Goal: Task Accomplishment & Management: Use online tool/utility

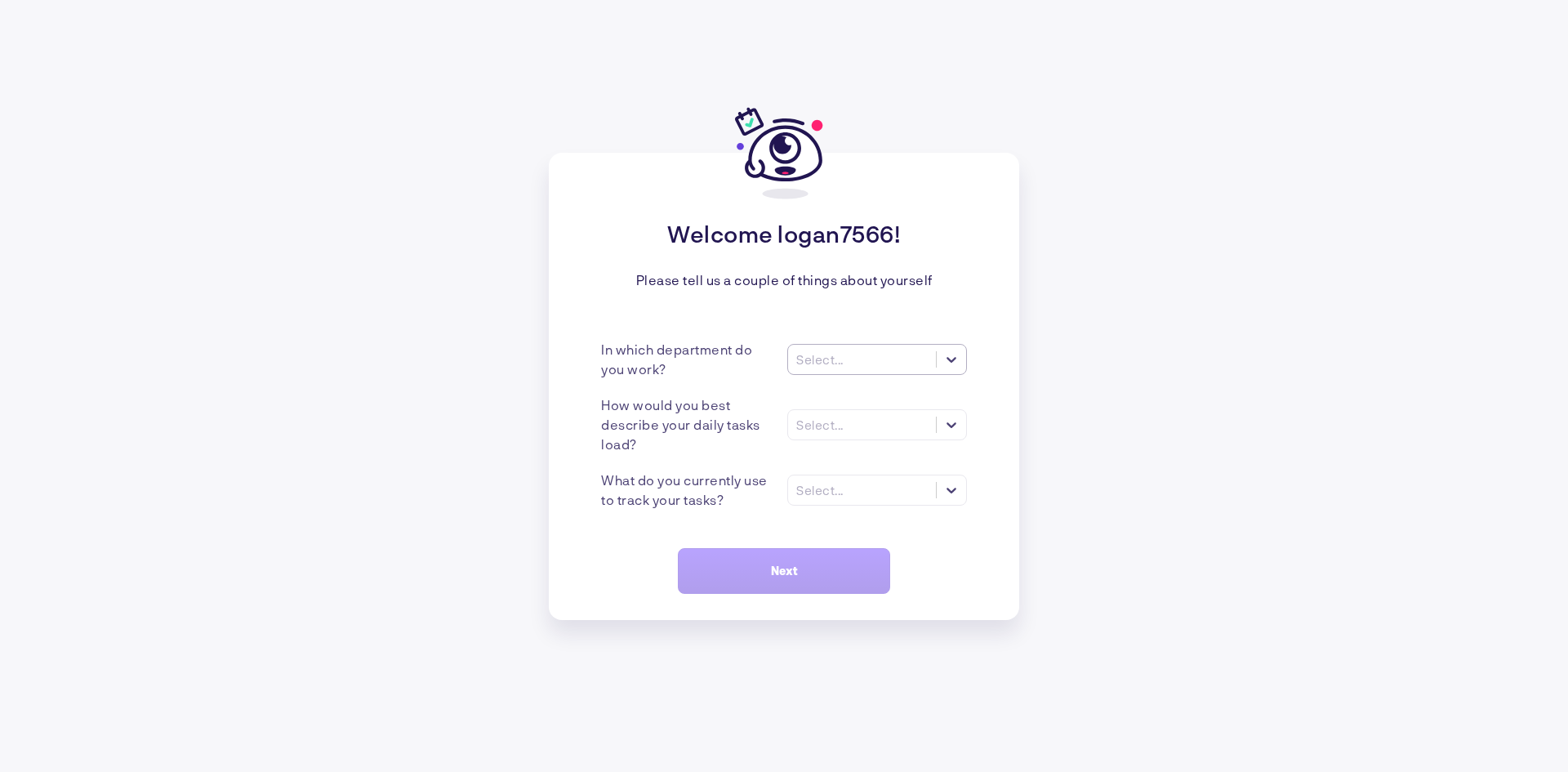
click at [838, 352] on div "Select..." at bounding box center [820, 359] width 48 height 14
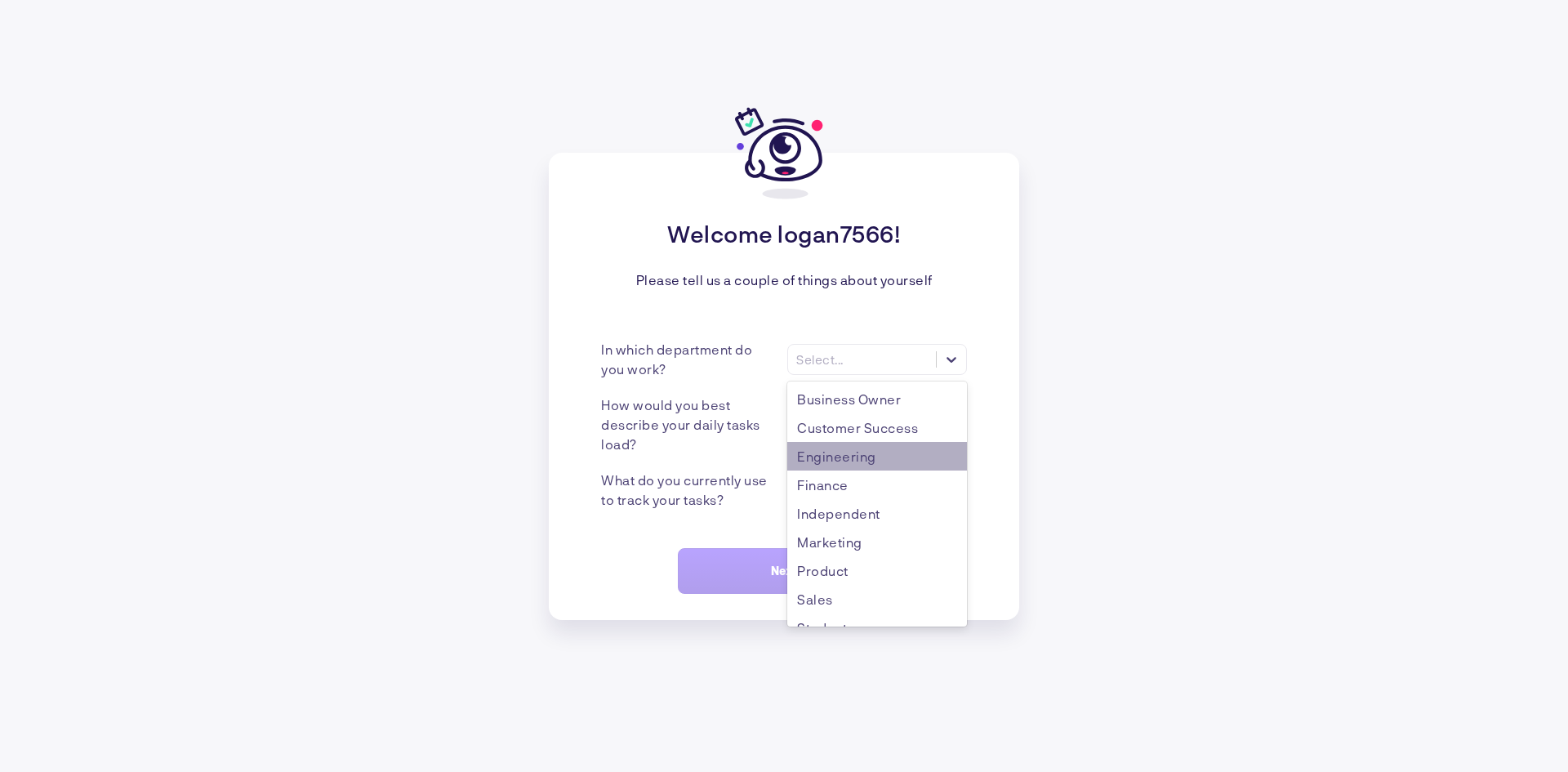
click at [867, 456] on div "Engineering" at bounding box center [877, 456] width 180 height 29
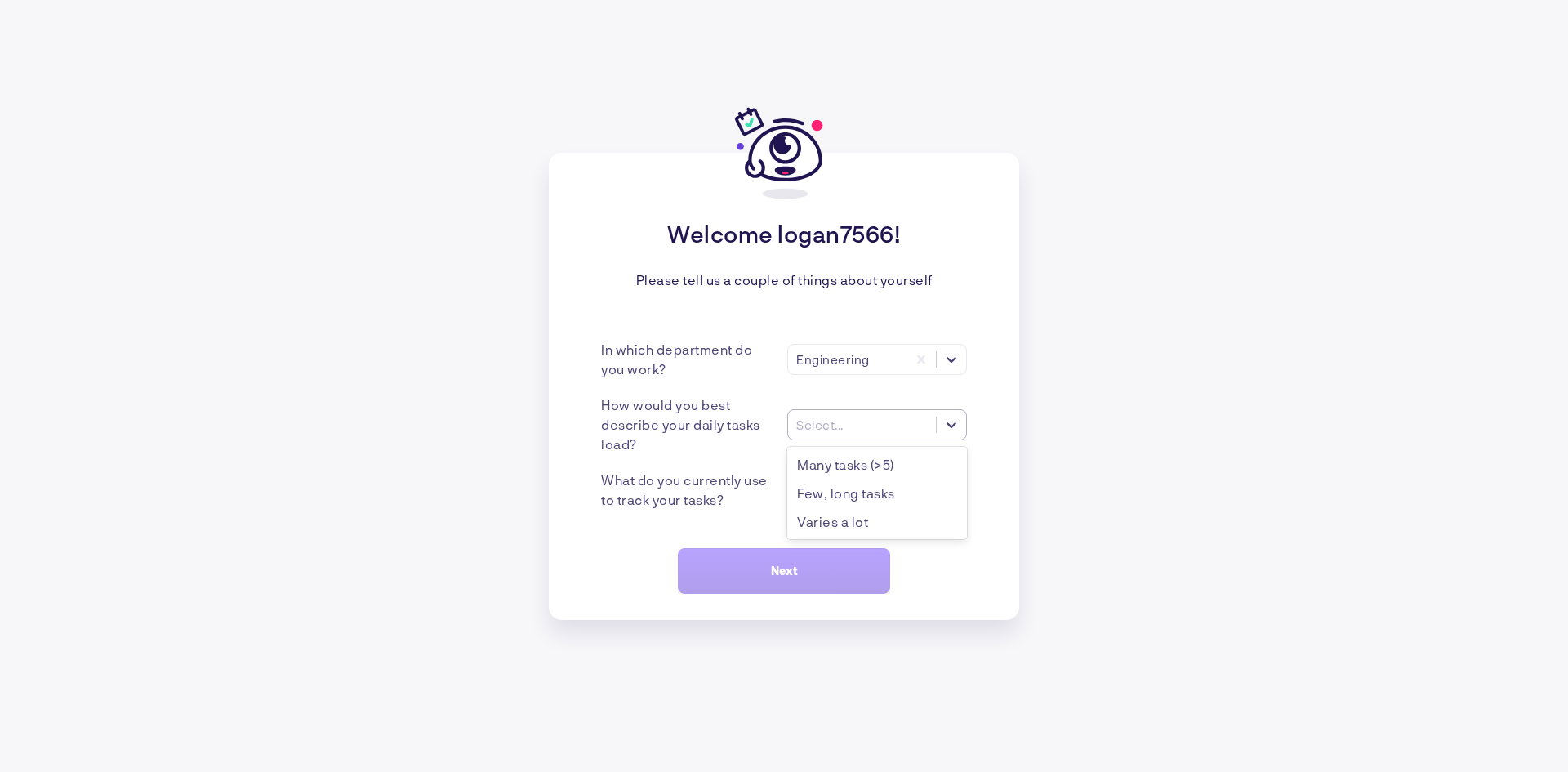
click at [865, 422] on div "Select..." at bounding box center [862, 424] width 148 height 17
click at [884, 518] on div "Varies a lot" at bounding box center [877, 522] width 180 height 29
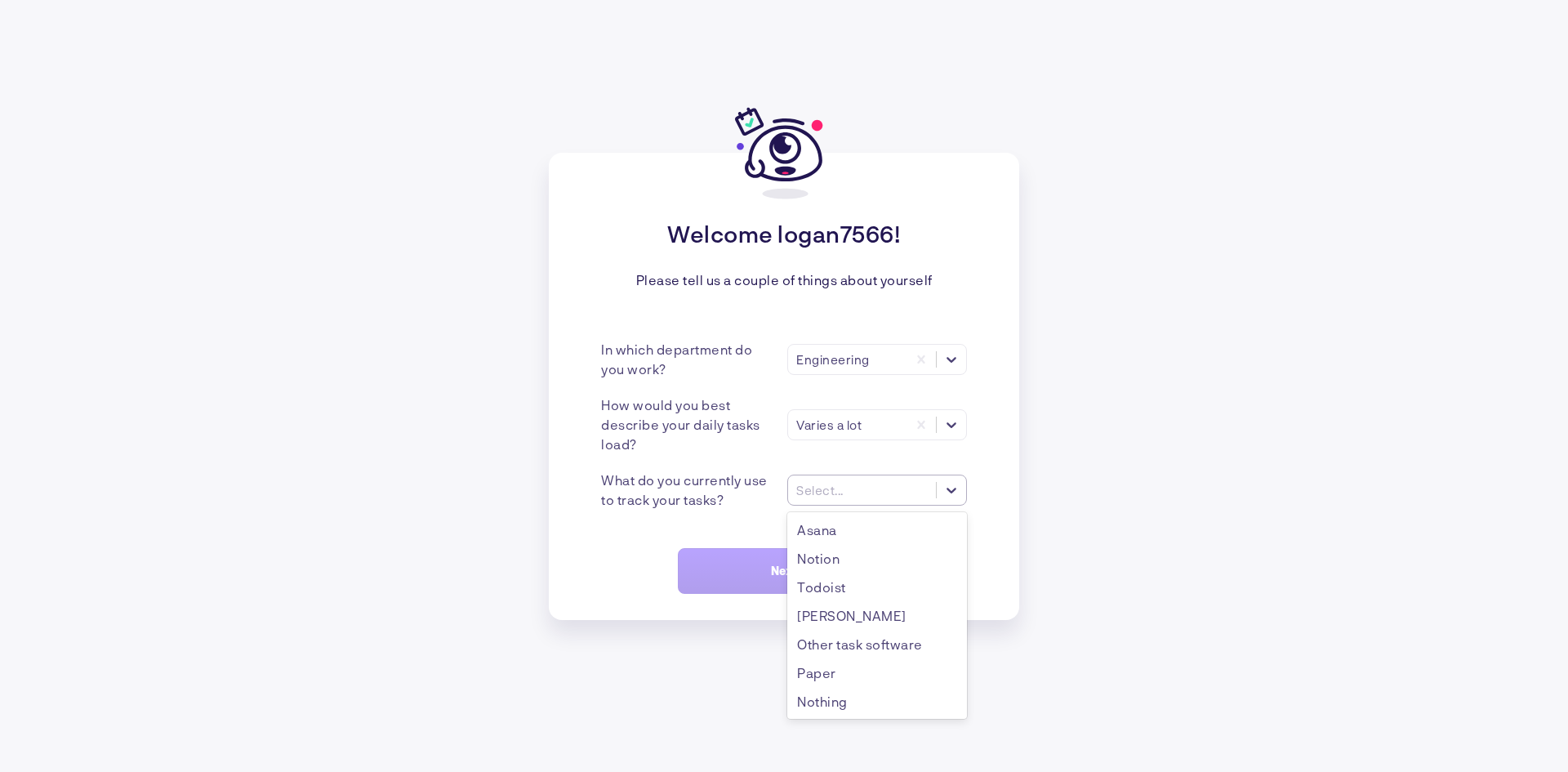
click at [860, 503] on div "Select..." at bounding box center [877, 490] width 180 height 31
click at [910, 705] on div "Nothing" at bounding box center [877, 702] width 180 height 29
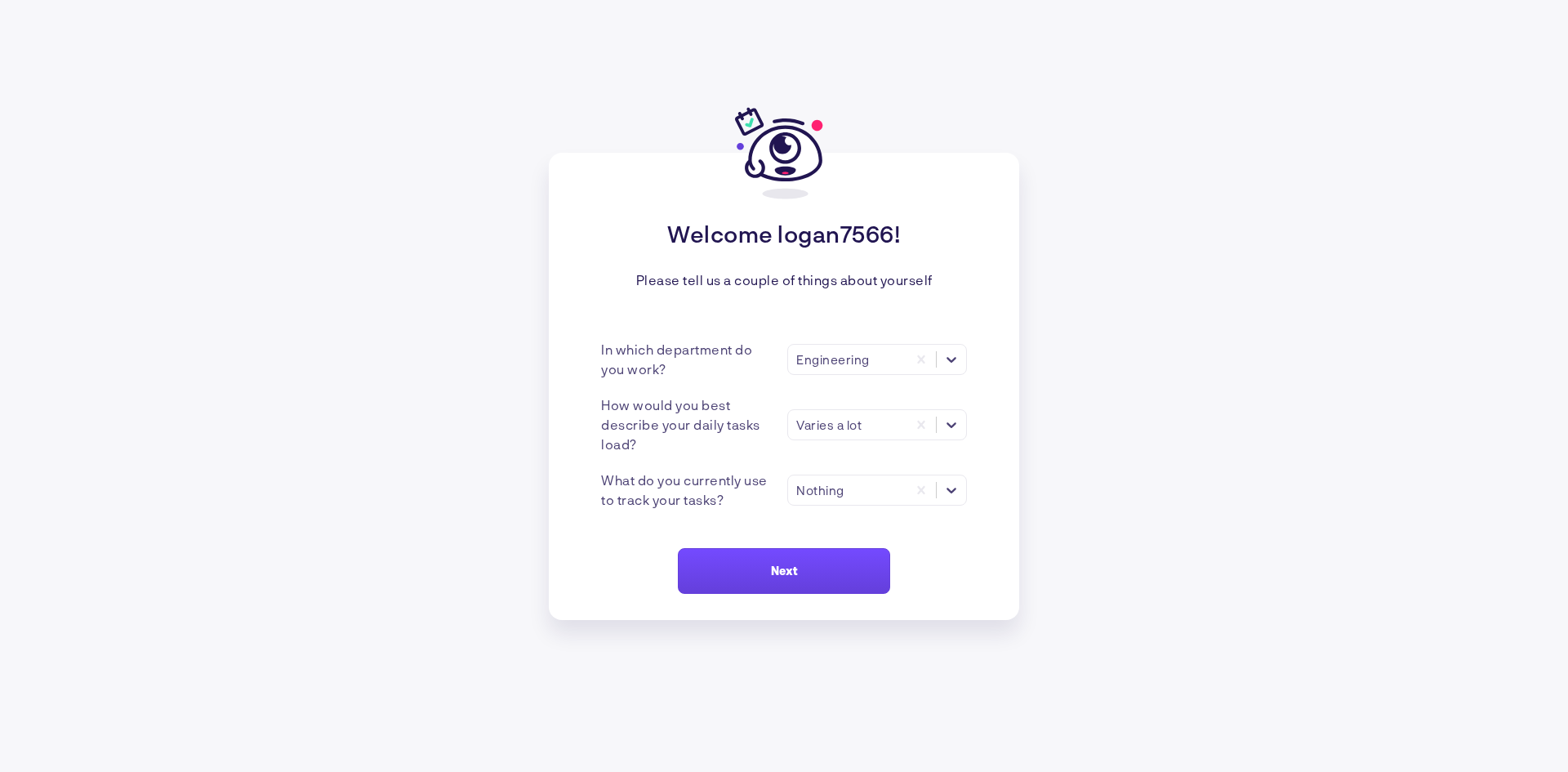
click at [791, 552] on button "Next" at bounding box center [784, 570] width 212 height 46
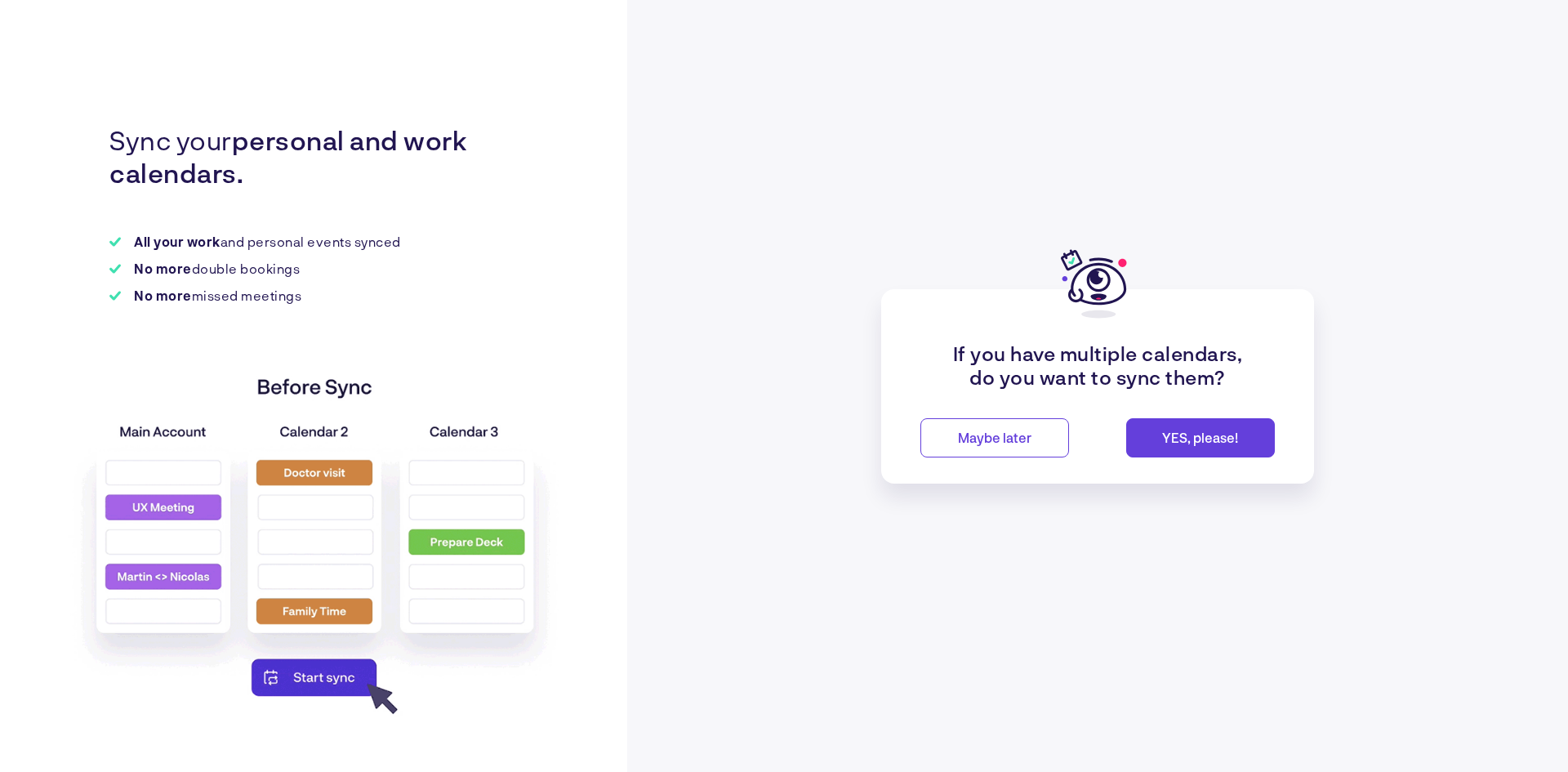
click at [972, 444] on span "Maybe later" at bounding box center [995, 437] width 74 height 15
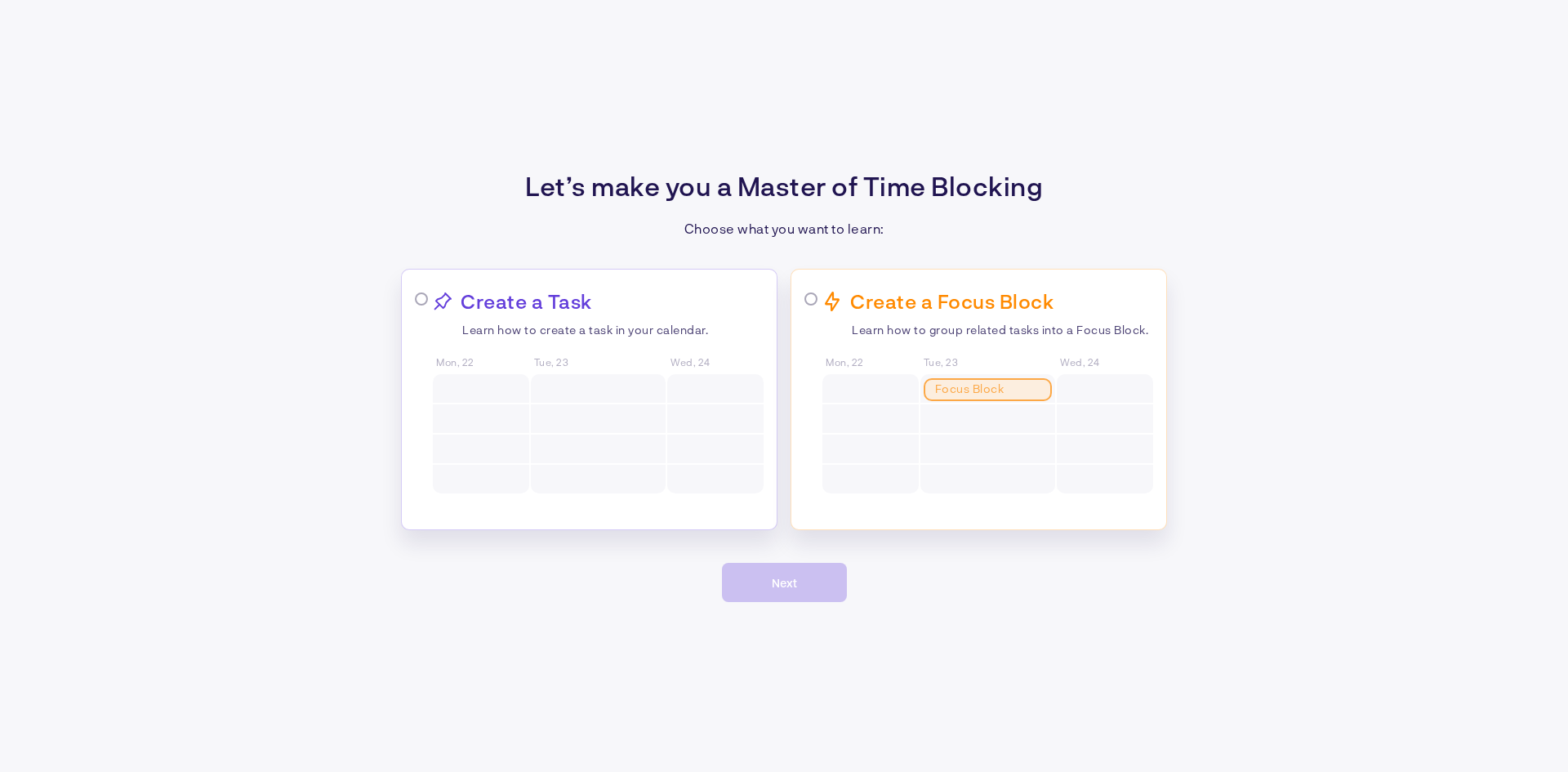
click at [846, 345] on div "Create a Focus Block Learn how to group related tasks into a Focus Block. Mon, …" at bounding box center [988, 391] width 331 height 206
radio input "true"
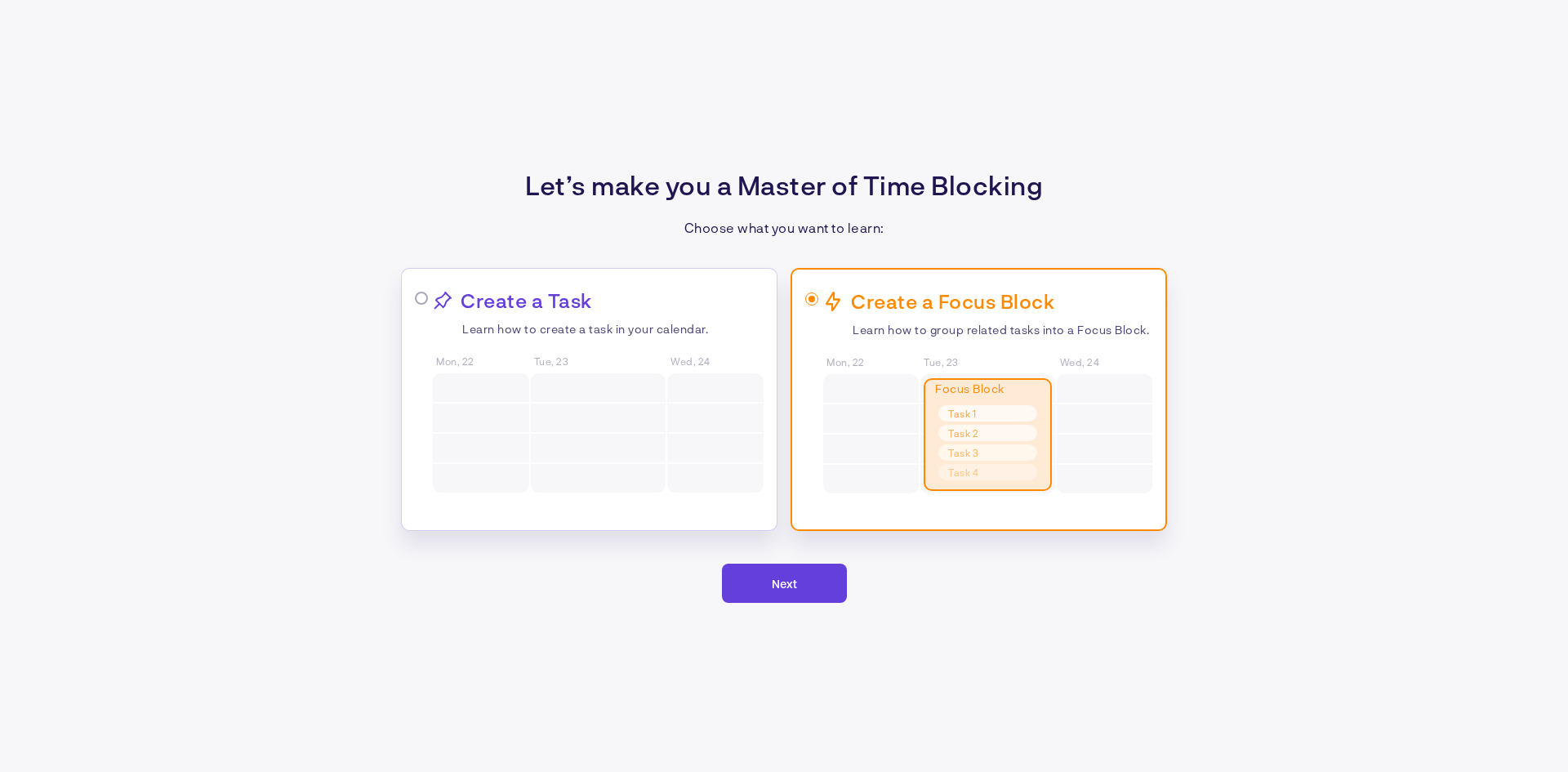
click at [777, 569] on button "Next" at bounding box center [784, 584] width 125 height 40
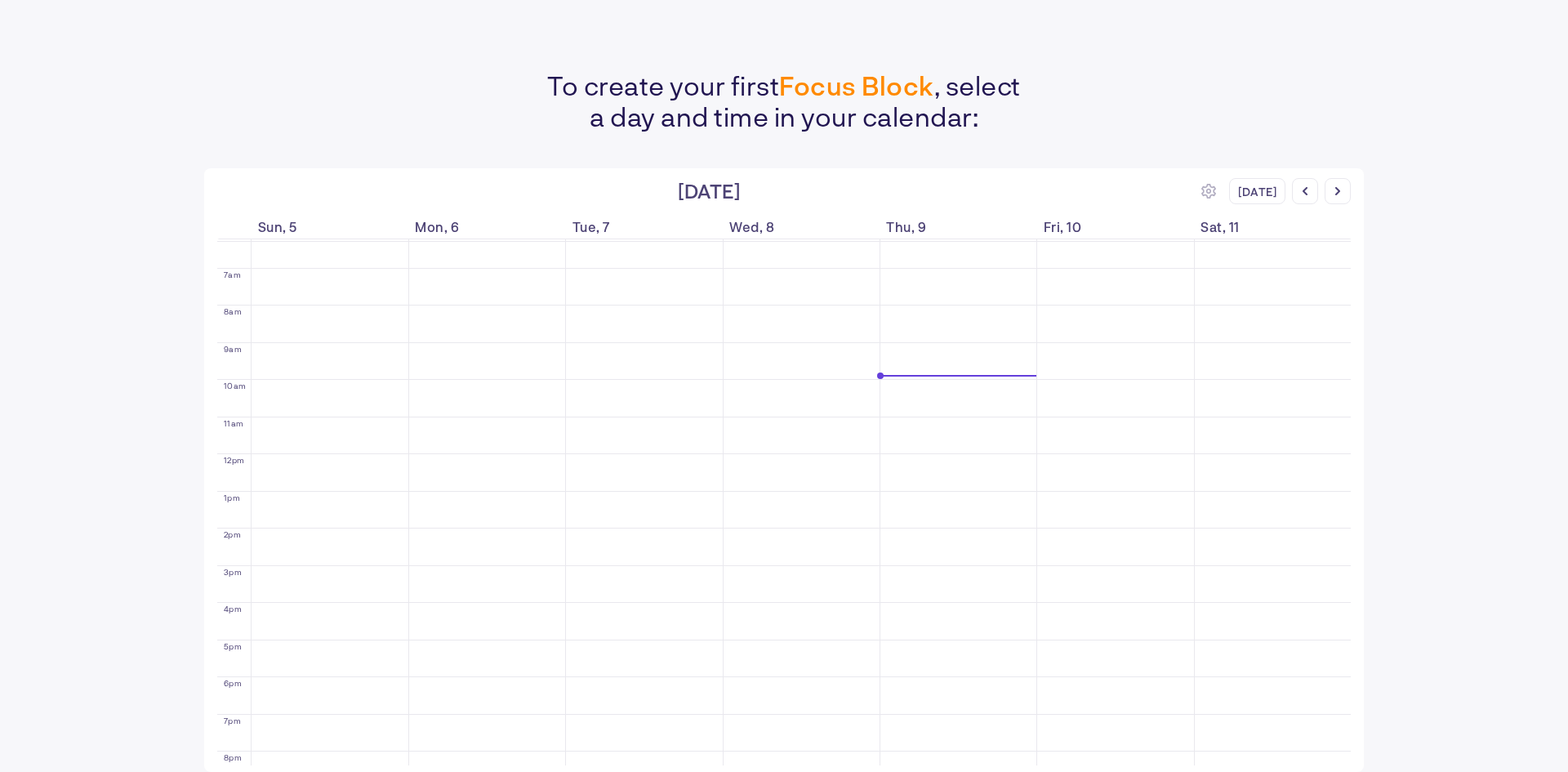
scroll to position [209, 0]
click at [1344, 195] on div at bounding box center [1338, 191] width 26 height 26
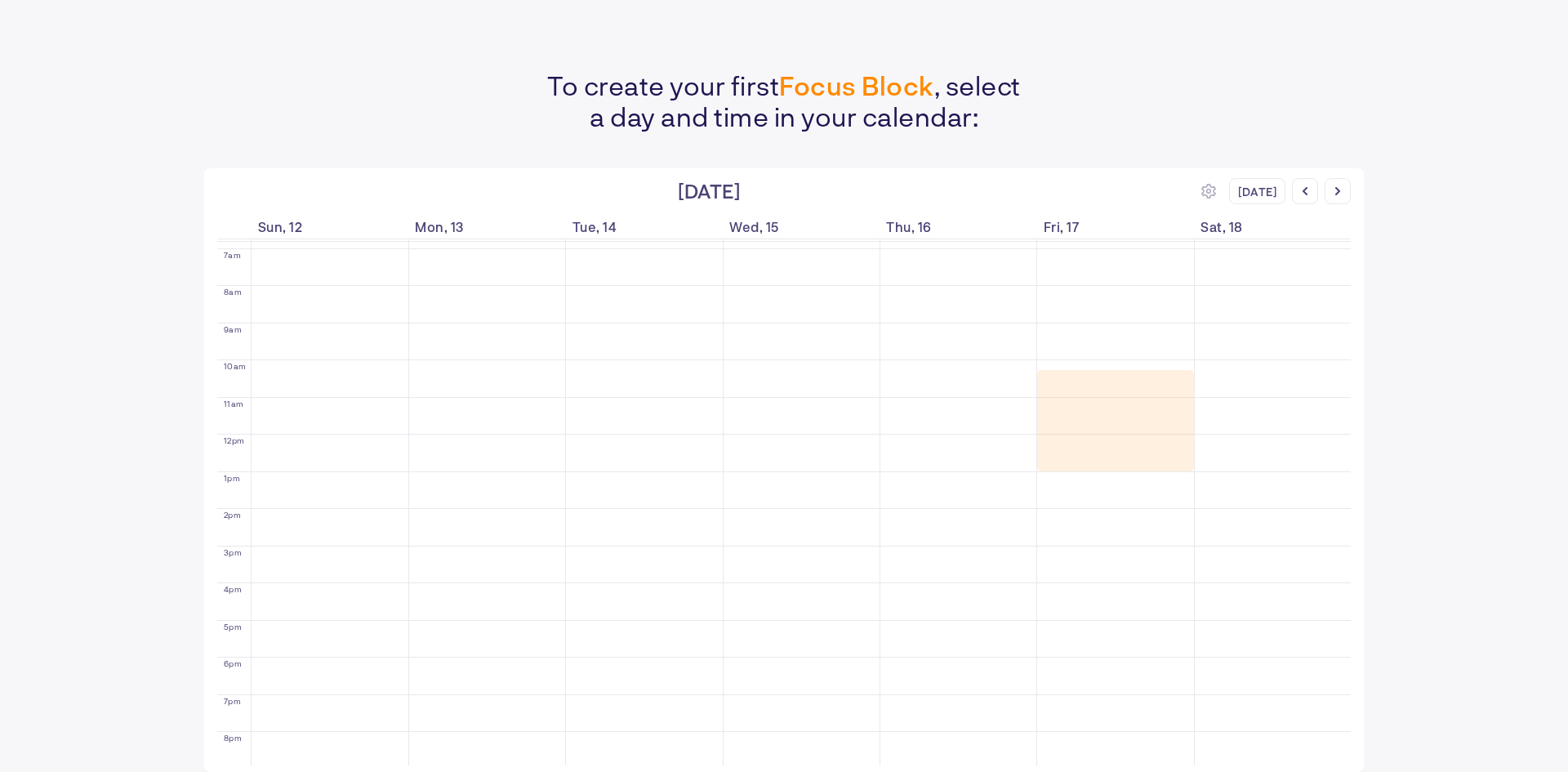
drag, startPoint x: 1104, startPoint y: 372, endPoint x: 1102, endPoint y: 465, distance: 93.0
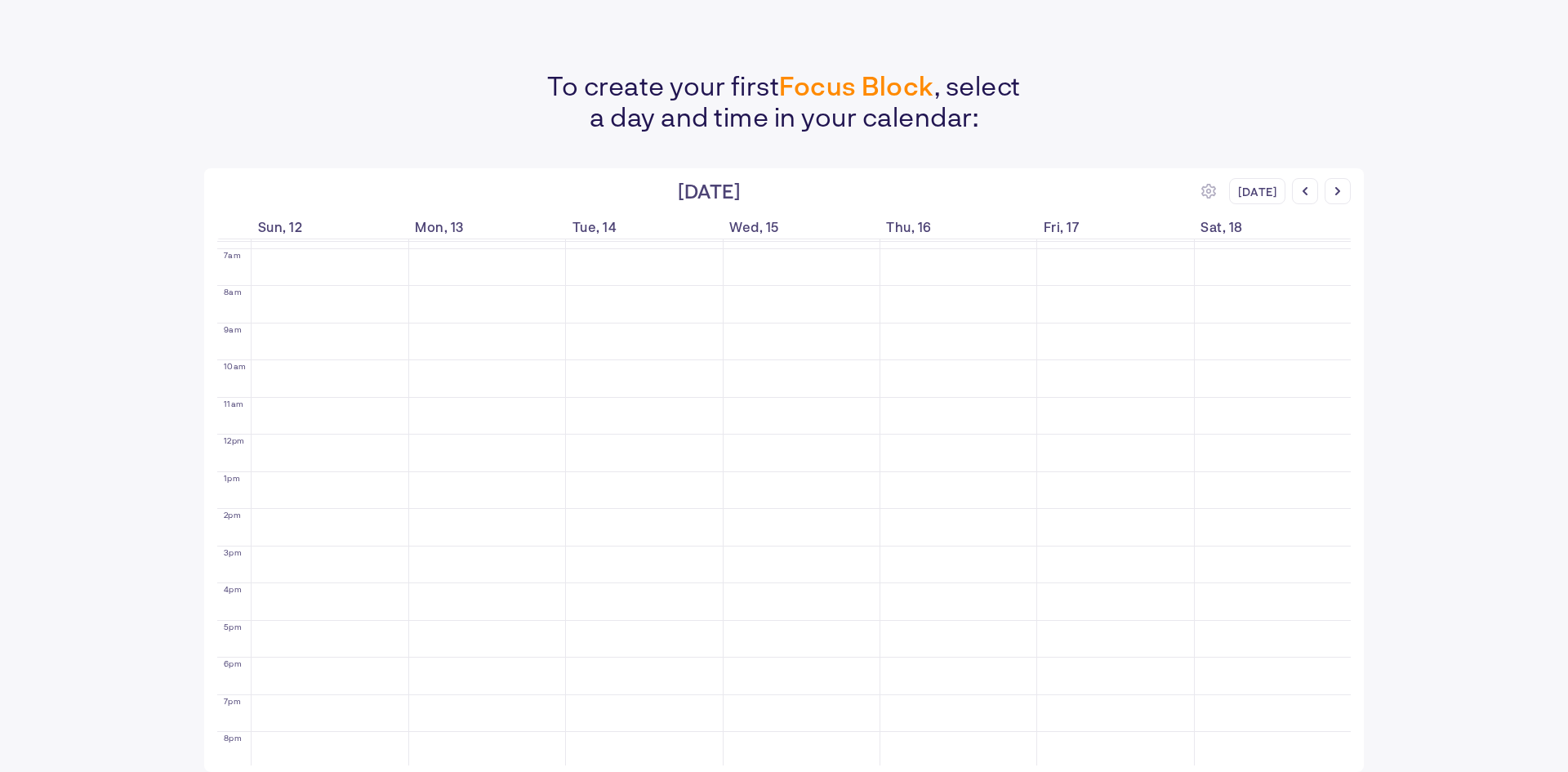
click at [1421, 415] on div "To create your first Focus Block , select a day and time in your calendar: [DAT…" at bounding box center [784, 386] width 1568 height 772
click at [1216, 191] on icon at bounding box center [1209, 191] width 14 height 14
click at [1338, 268] on div at bounding box center [1323, 264] width 30 height 30
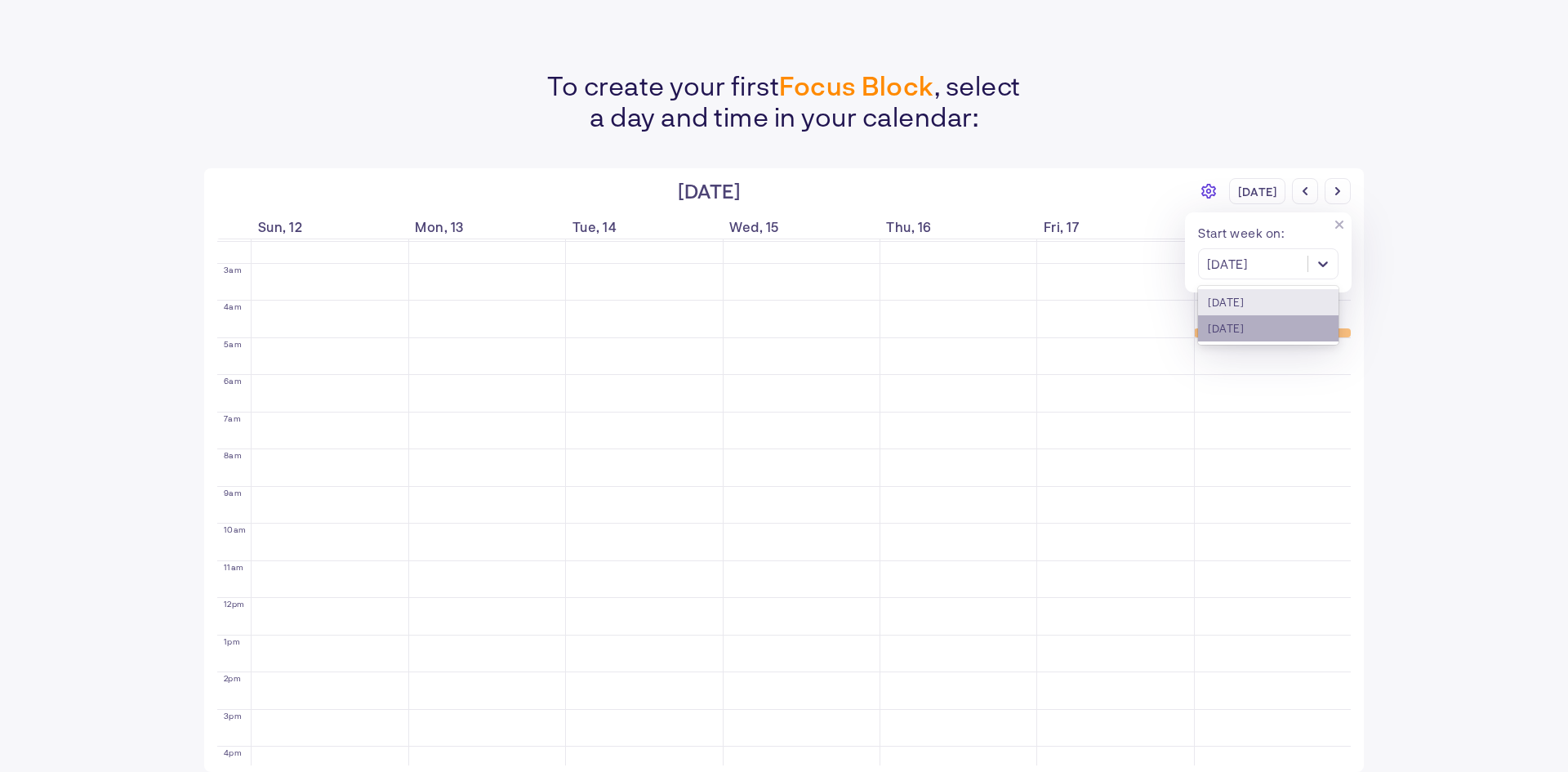
click at [1304, 328] on div "[DATE]" at bounding box center [1268, 328] width 140 height 26
click at [1028, 111] on p "To create your first Focus Block , select a day and time in your calendar:" at bounding box center [784, 100] width 1568 height 62
click at [1344, 227] on icon at bounding box center [1340, 224] width 8 height 8
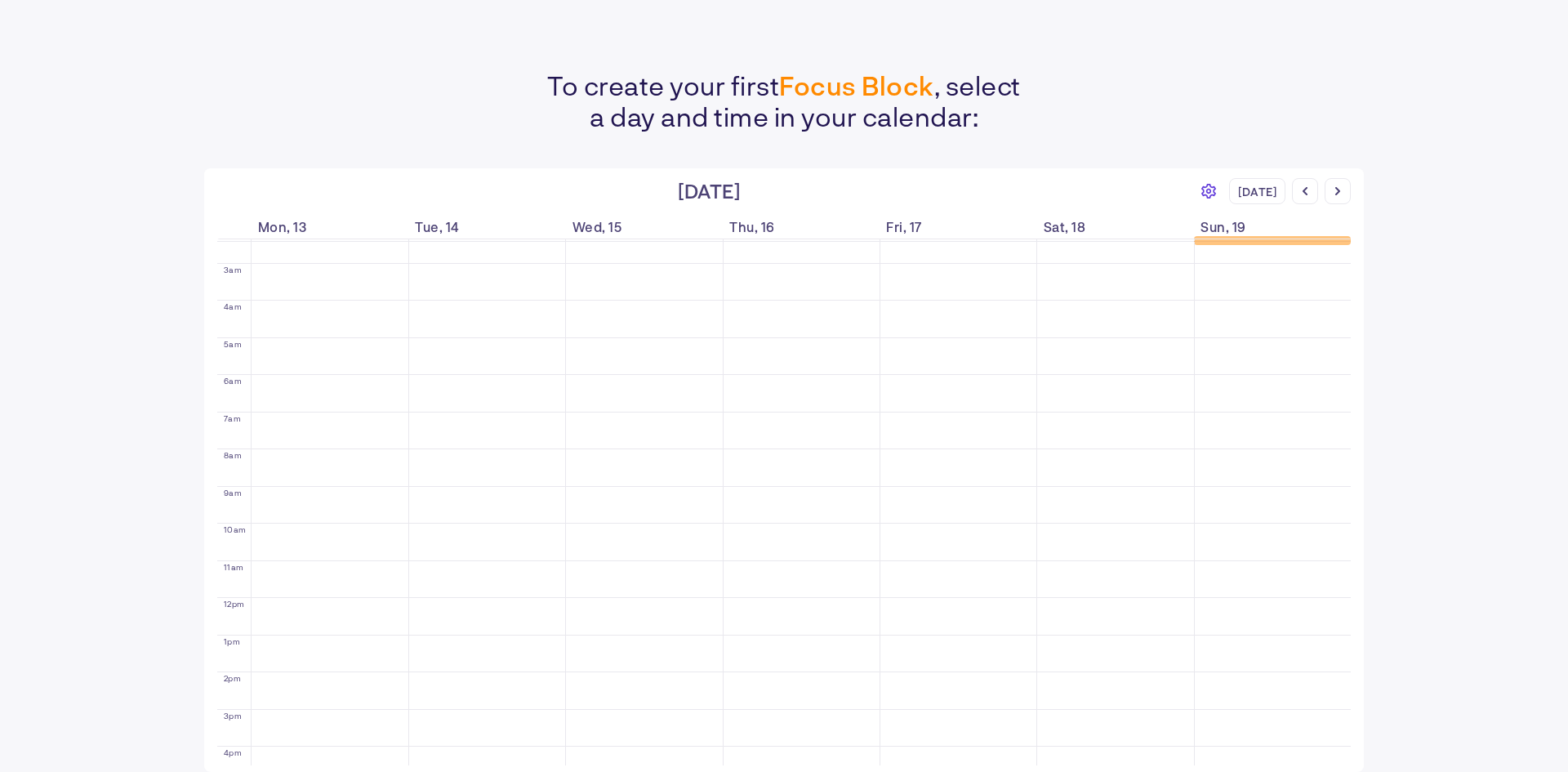
drag, startPoint x: 1262, startPoint y: 184, endPoint x: 1207, endPoint y: 187, distance: 55.1
click at [1244, 184] on div "[DATE]" at bounding box center [1258, 191] width 57 height 26
click at [1207, 187] on icon at bounding box center [1209, 191] width 14 height 14
click at [1322, 265] on icon at bounding box center [1323, 264] width 16 height 16
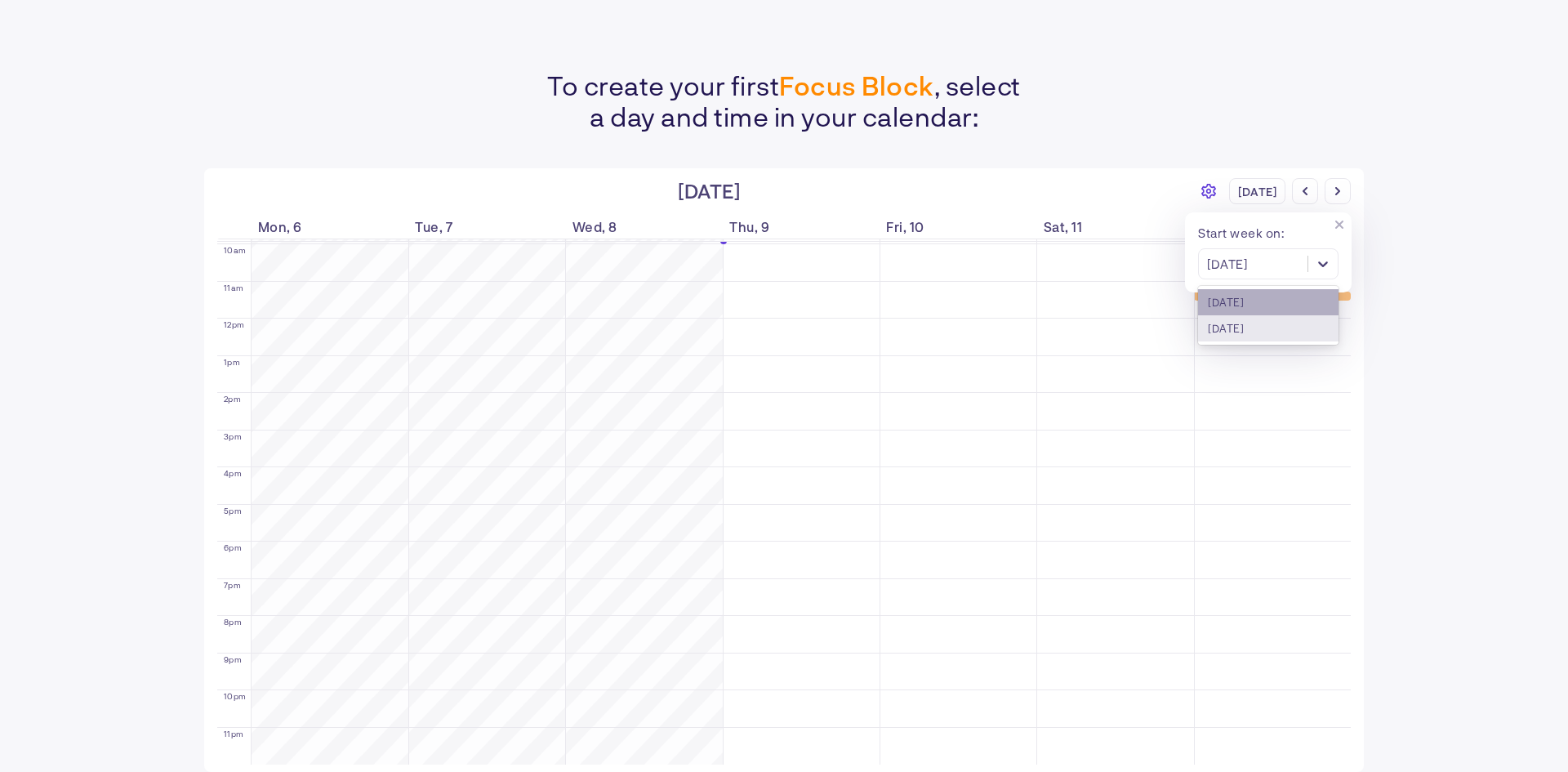
click at [1292, 297] on div "[DATE]" at bounding box center [1268, 301] width 140 height 26
drag, startPoint x: 343, startPoint y: 144, endPoint x: 343, endPoint y: 162, distance: 18.0
click at [342, 144] on div "To create your first Focus Block , select a day and time in your calendar: [DAT…" at bounding box center [784, 386] width 1568 height 772
